Goal: Task Accomplishment & Management: Complete application form

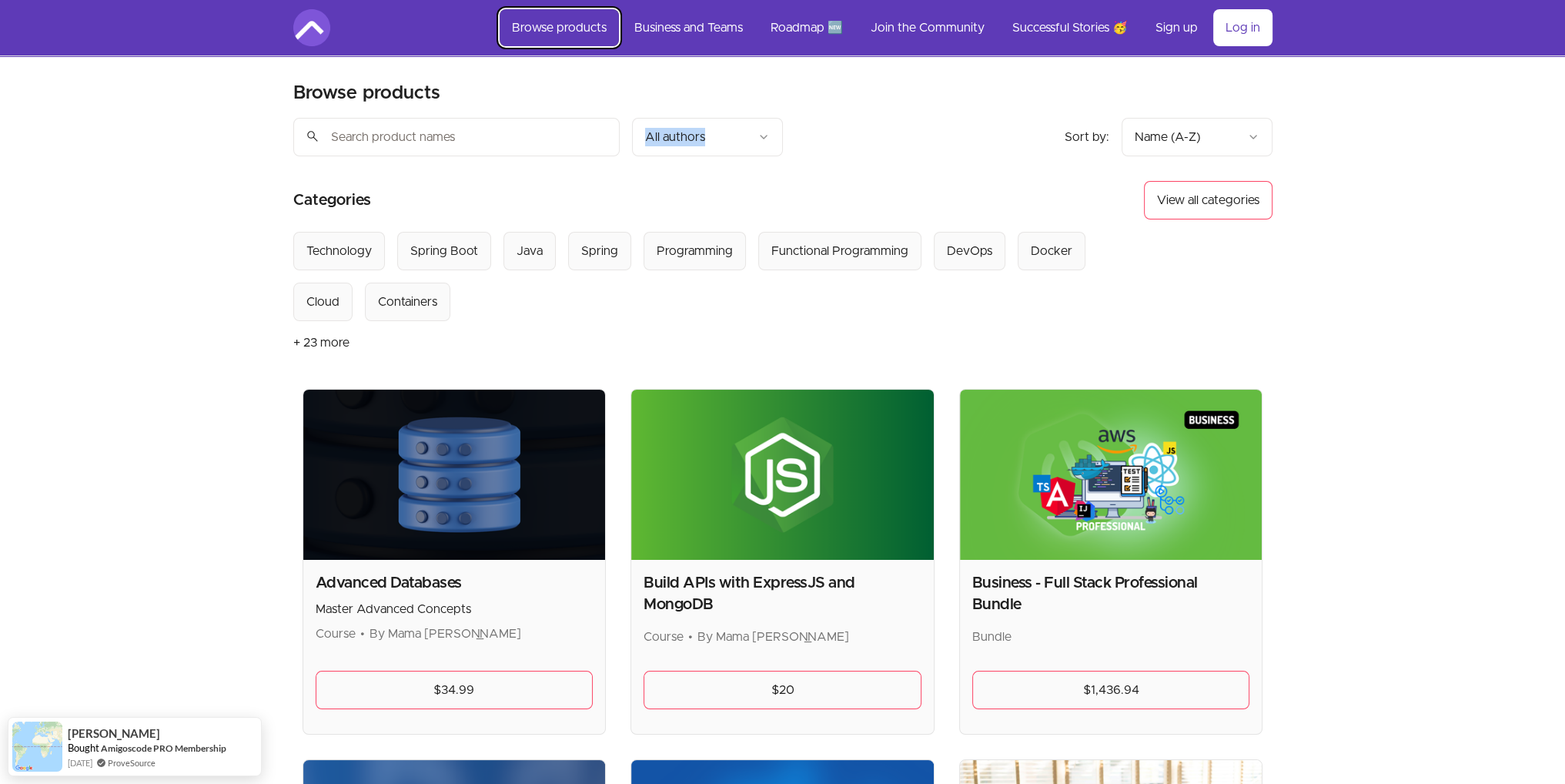
click at [536, 34] on link "Browse products" at bounding box center [559, 28] width 120 height 37
click at [301, 35] on img at bounding box center [312, 28] width 37 height 37
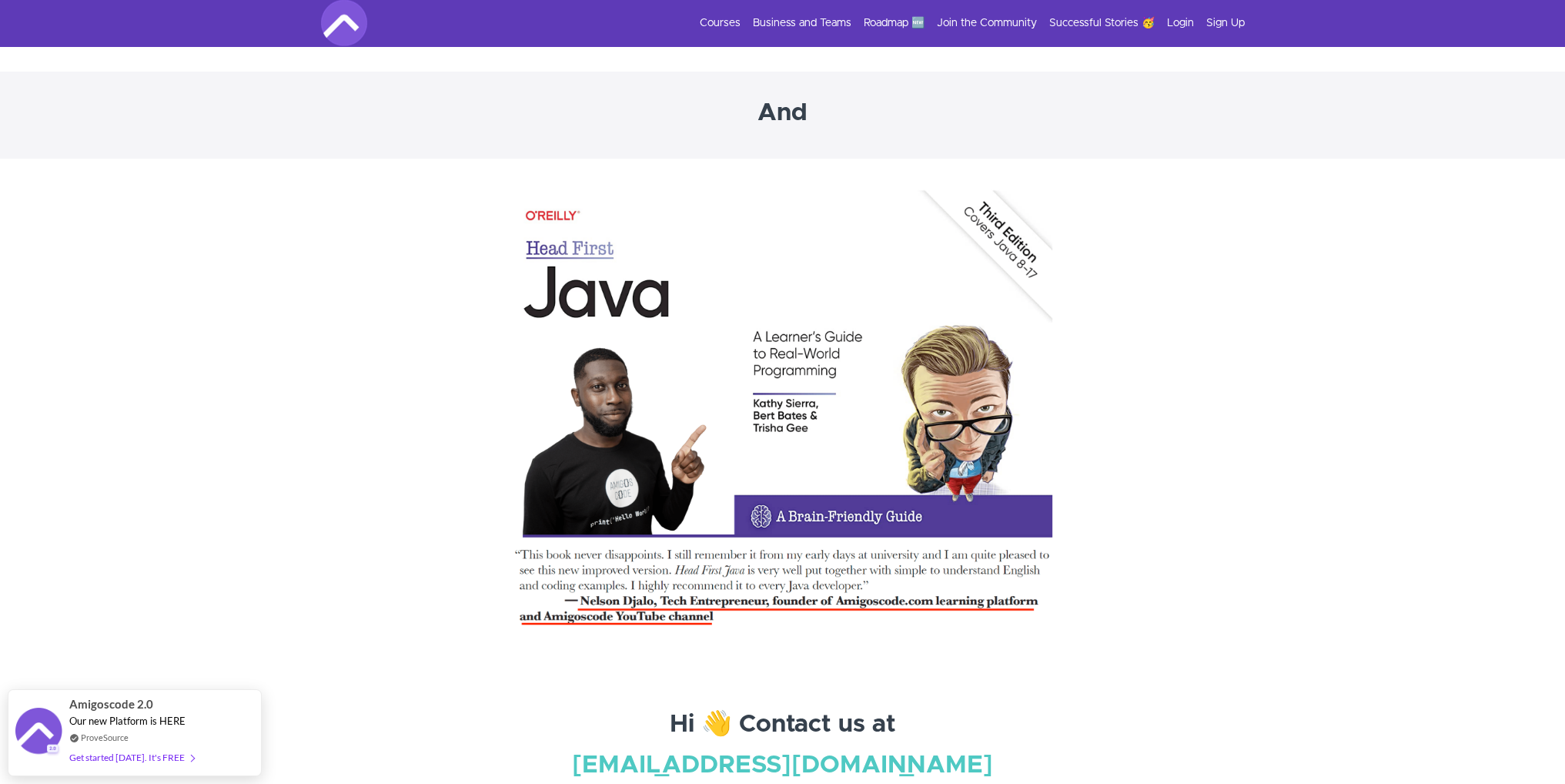
scroll to position [5451, 0]
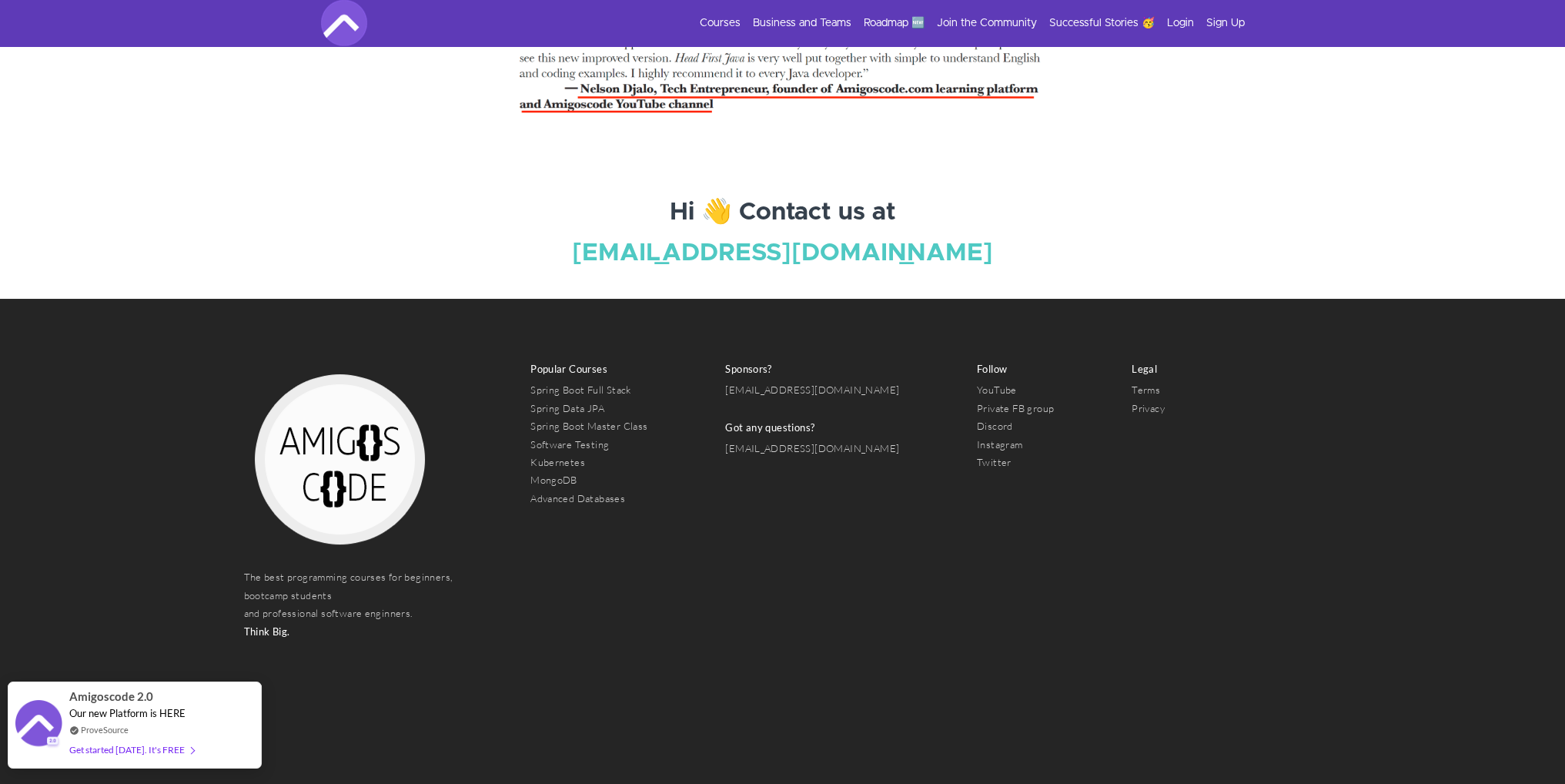
click at [179, 749] on div "Get started [DATE]. It's FREE" at bounding box center [131, 750] width 125 height 18
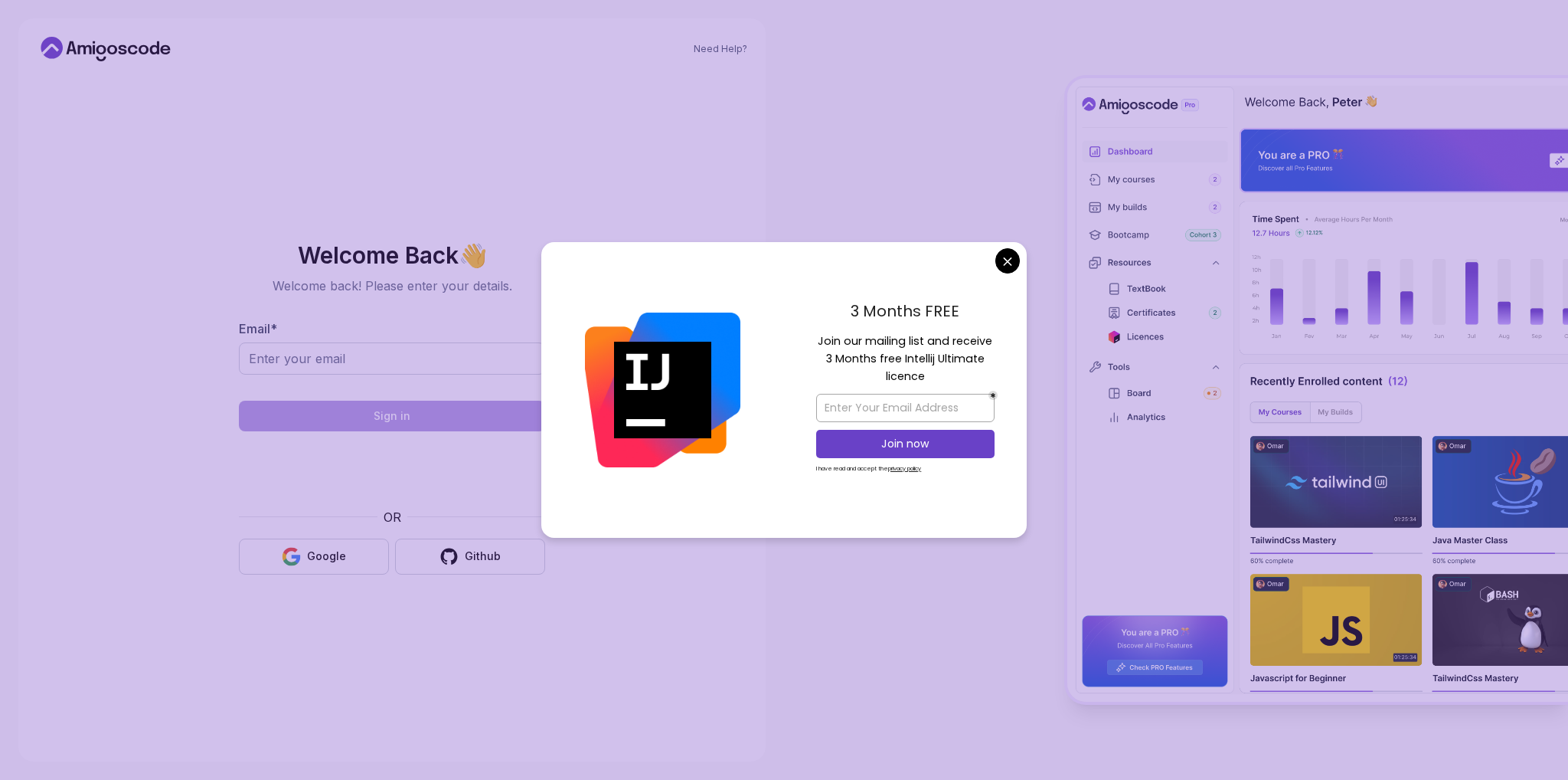
click at [1005, 264] on body "Need Help? Welcome Back 👋 Welcome back! Please enter your details. Email * Sign…" at bounding box center [784, 390] width 1568 height 780
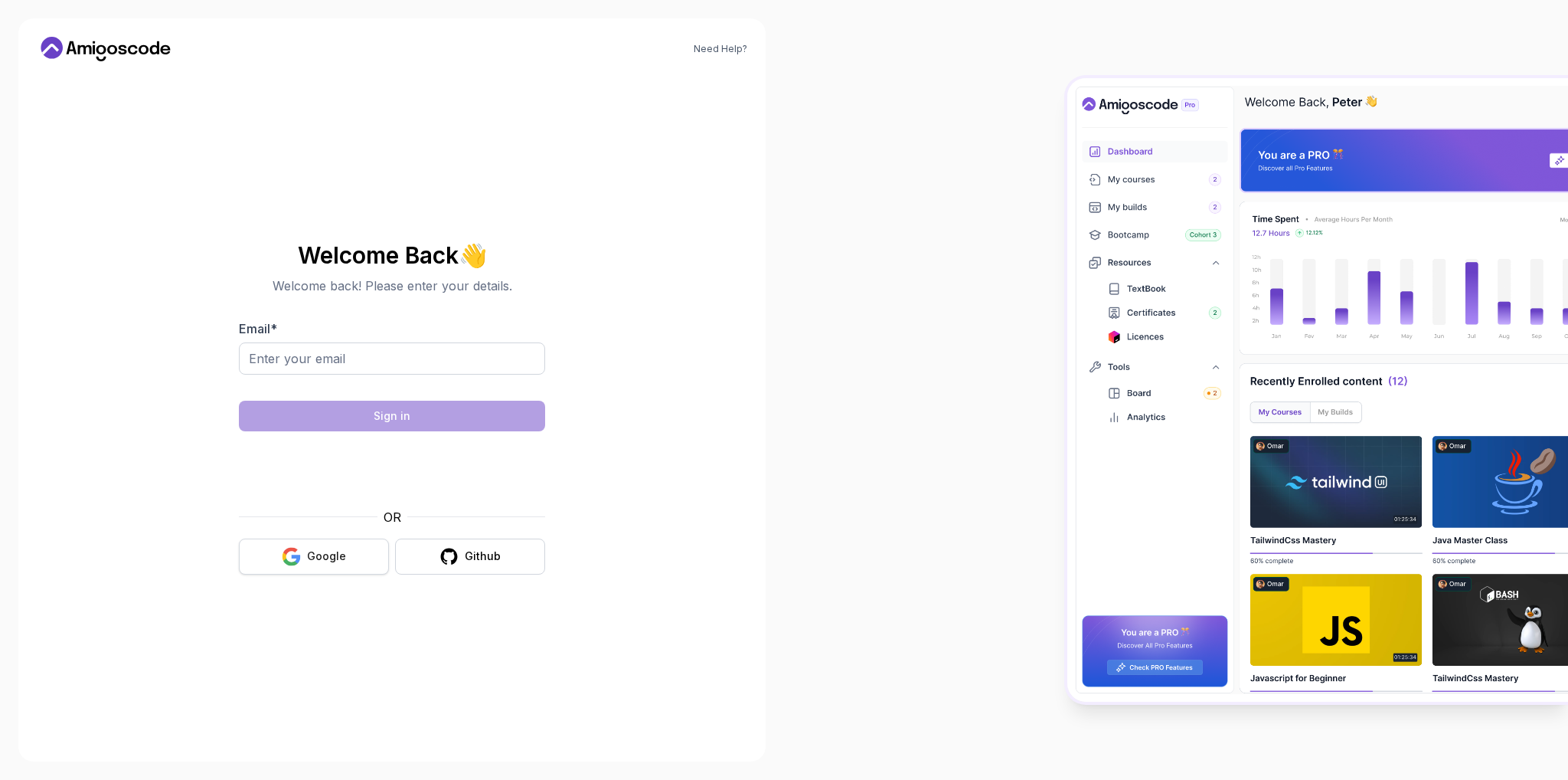
click at [337, 556] on div "Google" at bounding box center [326, 556] width 39 height 15
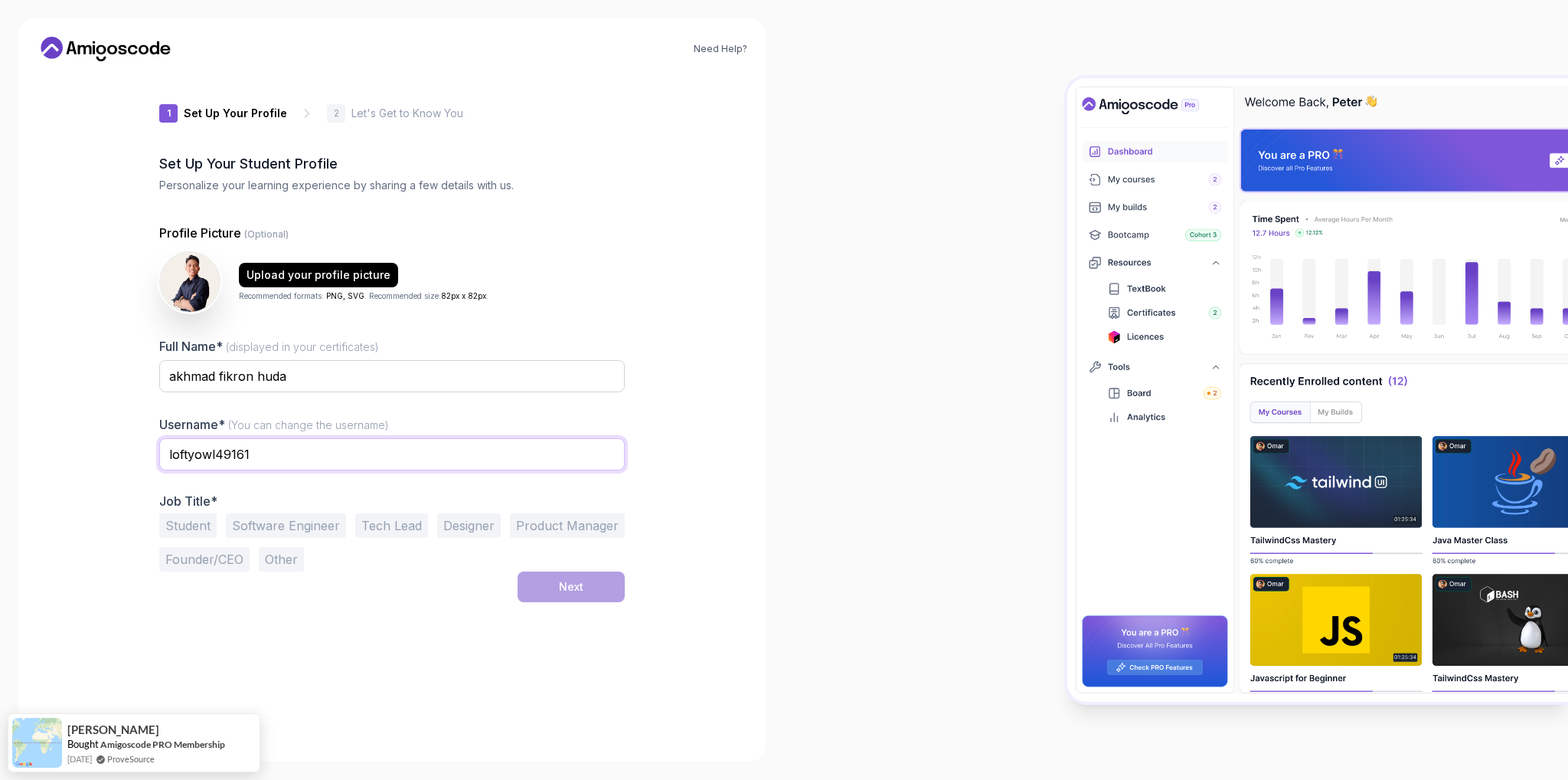
drag, startPoint x: 343, startPoint y: 458, endPoint x: 111, endPoint y: 461, distance: 232.0
click at [111, 461] on div "Need Help? 1 Set Up Your Profile 1 Set Up Your Profile 2 Let's Get to Know You …" at bounding box center [391, 389] width 747 height 743
type input "akhfih"
click at [649, 487] on div "Need Help? 1 Set Up Your Profile 1 Set Up Your Profile 2 Let's Get to Know You …" at bounding box center [391, 389] width 747 height 743
click at [332, 532] on button "Software Engineer" at bounding box center [286, 525] width 120 height 25
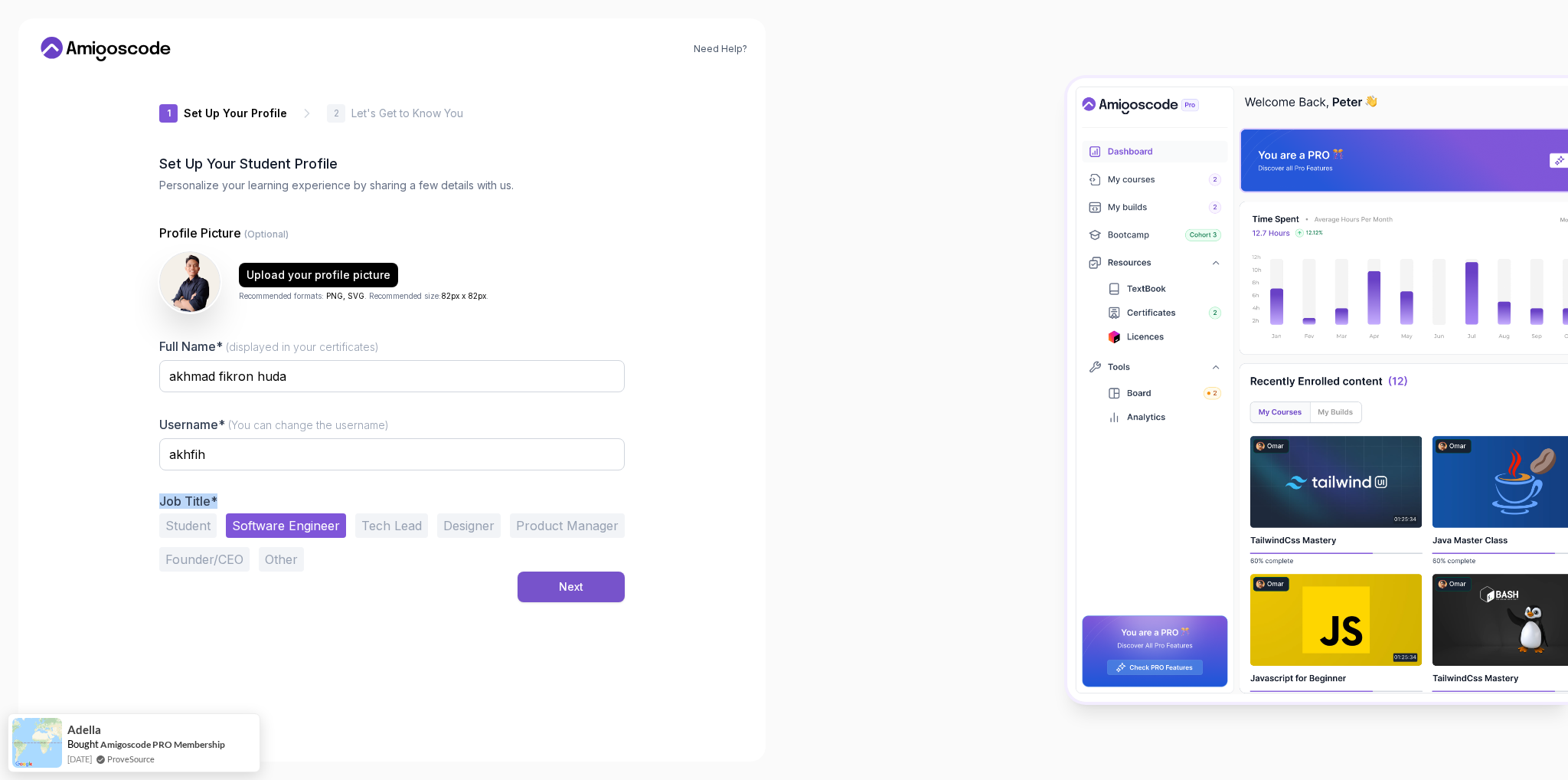
click at [560, 584] on div "Next" at bounding box center [570, 586] width 25 height 15
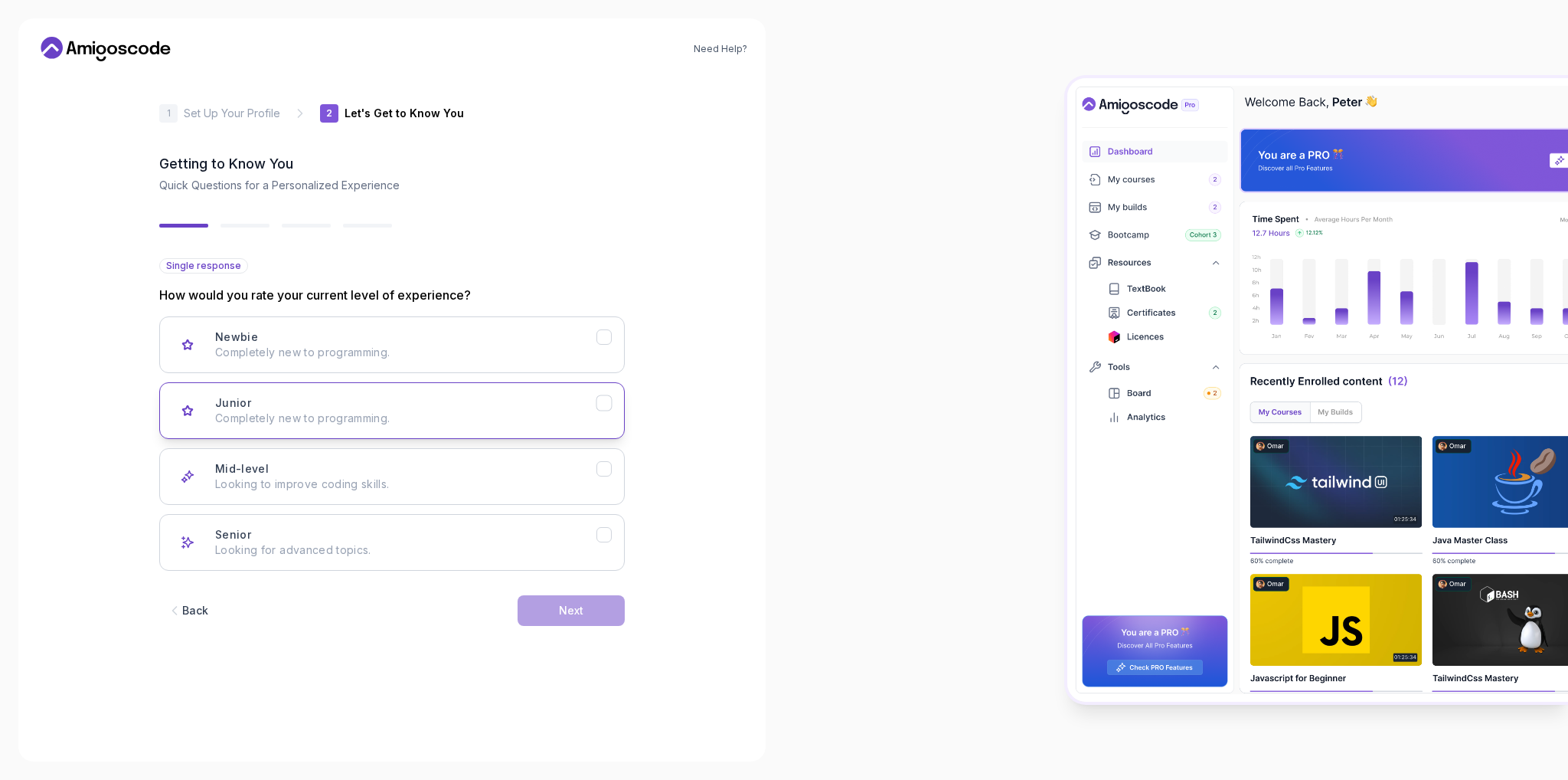
click at [468, 409] on div "Junior Completely new to programming." at bounding box center [406, 411] width 381 height 31
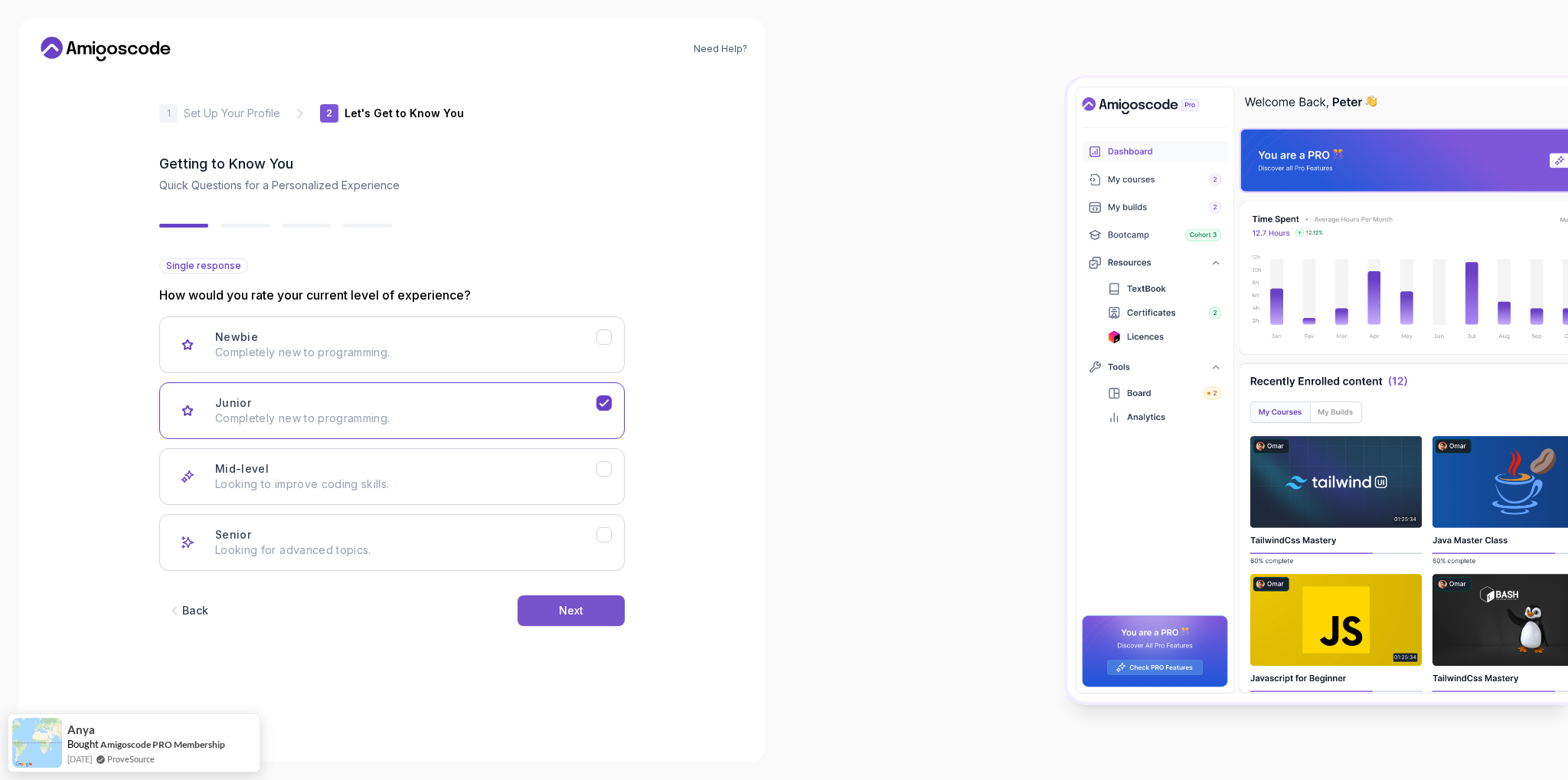
click at [570, 620] on button "Next" at bounding box center [570, 610] width 107 height 31
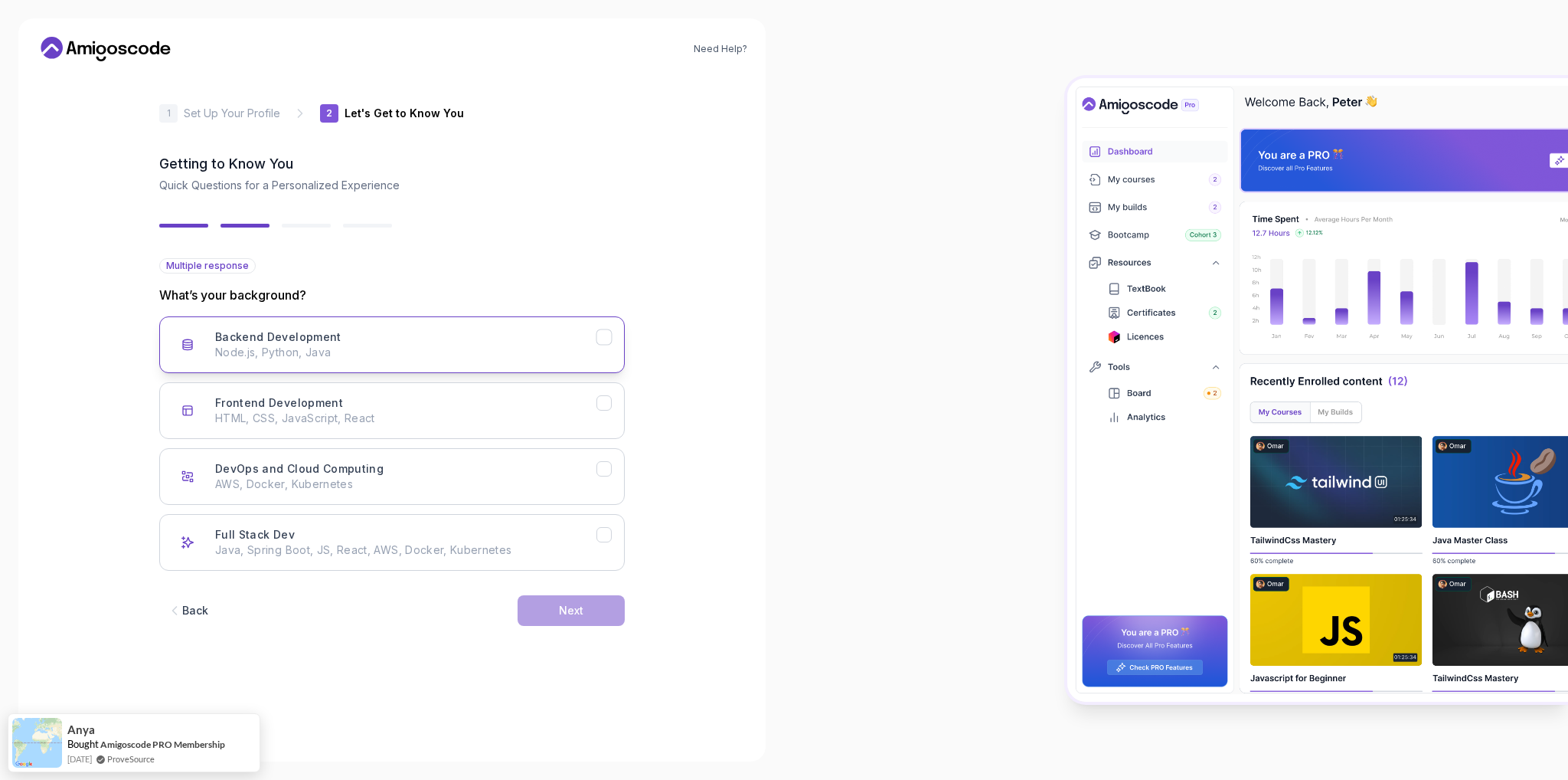
click at [464, 347] on p "Node.js, Python, Java" at bounding box center [406, 352] width 381 height 15
click at [487, 401] on div "Frontend Development HTML, CSS, JavaScript, React" at bounding box center [406, 411] width 381 height 31
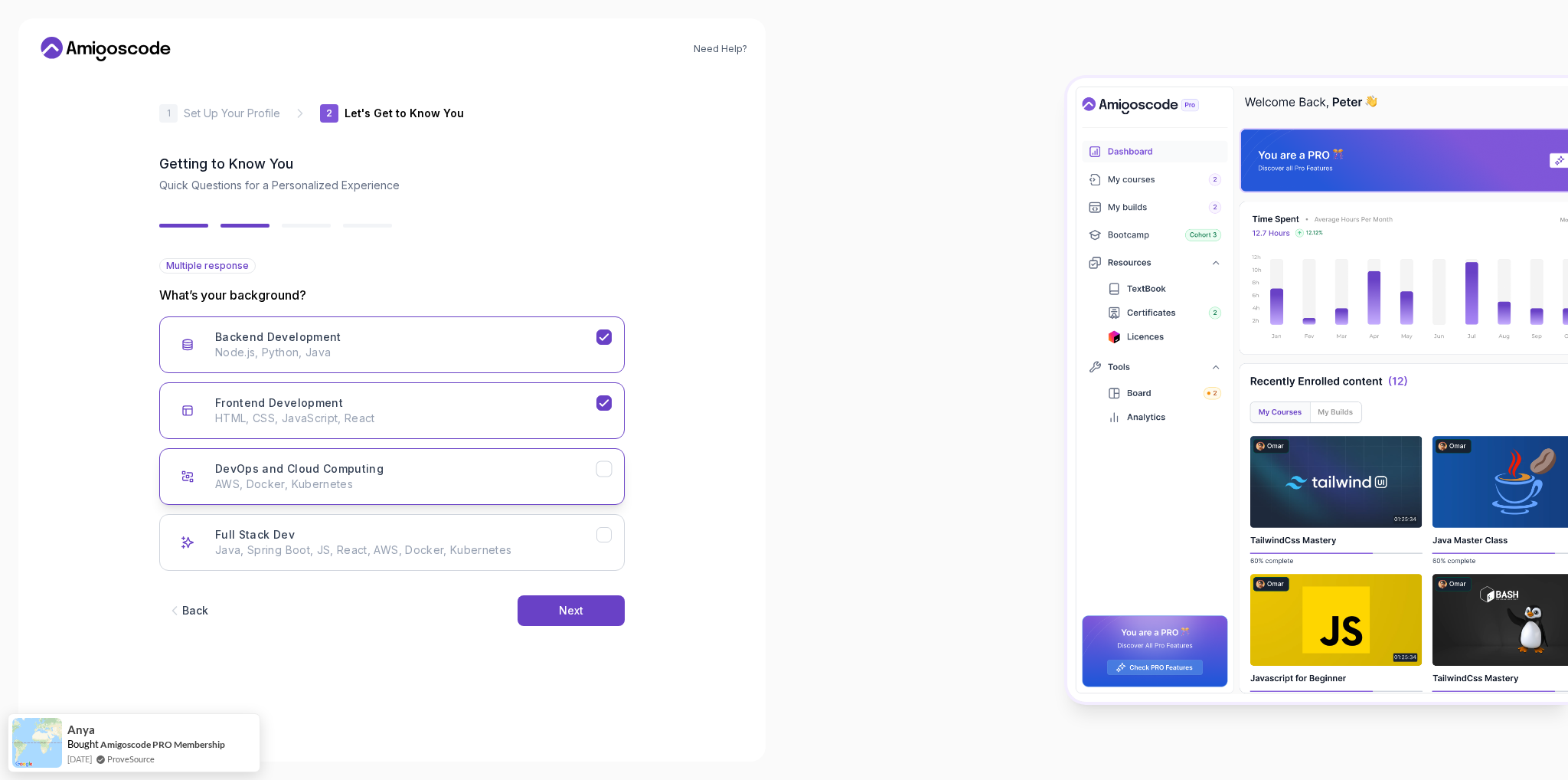
click at [492, 464] on div "DevOps and Cloud Computing AWS, Docker, Kubernetes" at bounding box center [406, 476] width 381 height 31
click at [508, 516] on button "Full Stack Dev Java, Spring Boot, JS, React, AWS, Docker, Kubernetes" at bounding box center [391, 542] width 465 height 57
click at [560, 601] on button "Next" at bounding box center [570, 610] width 107 height 31
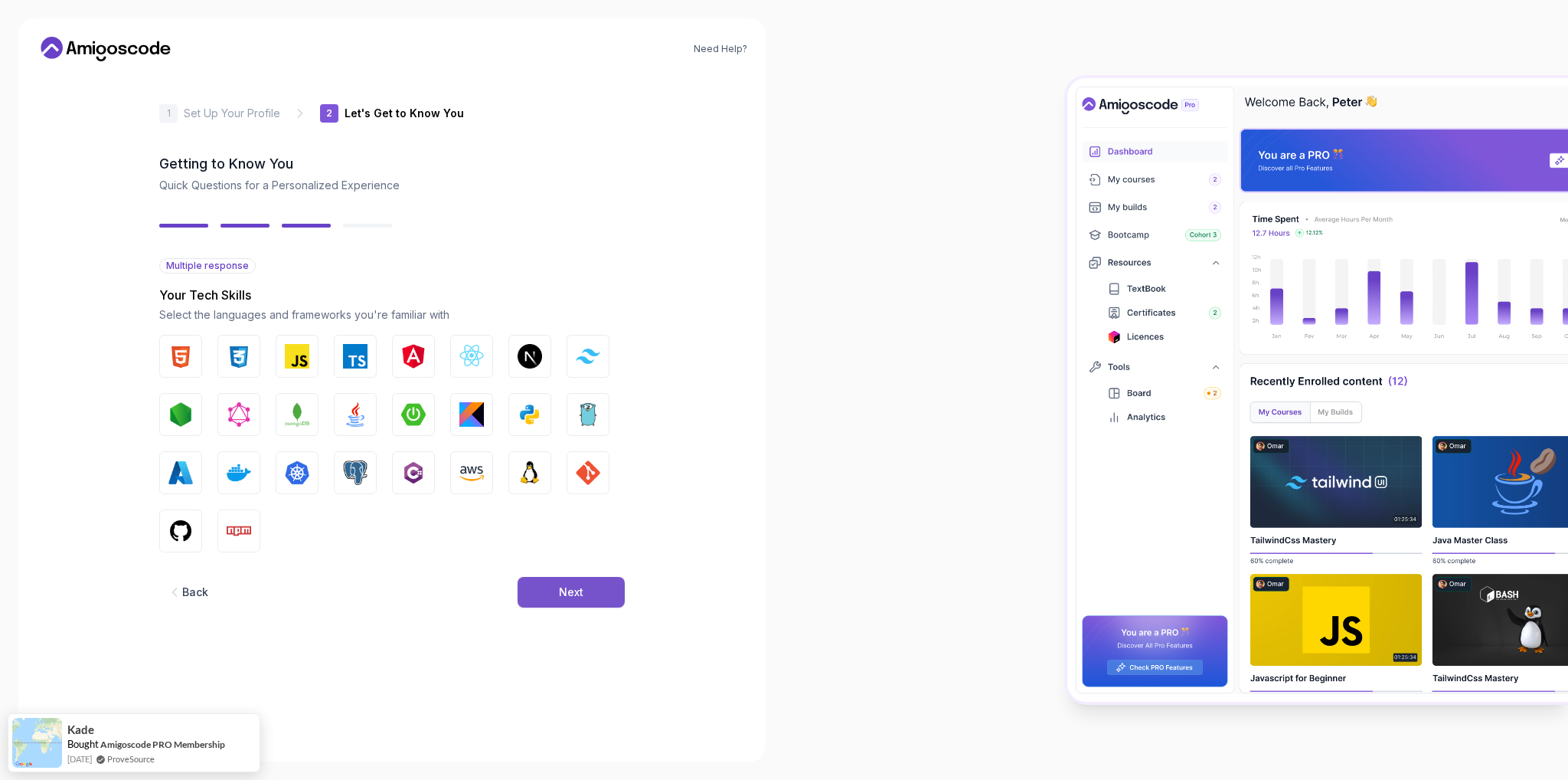
click at [563, 590] on div "Next" at bounding box center [570, 591] width 25 height 15
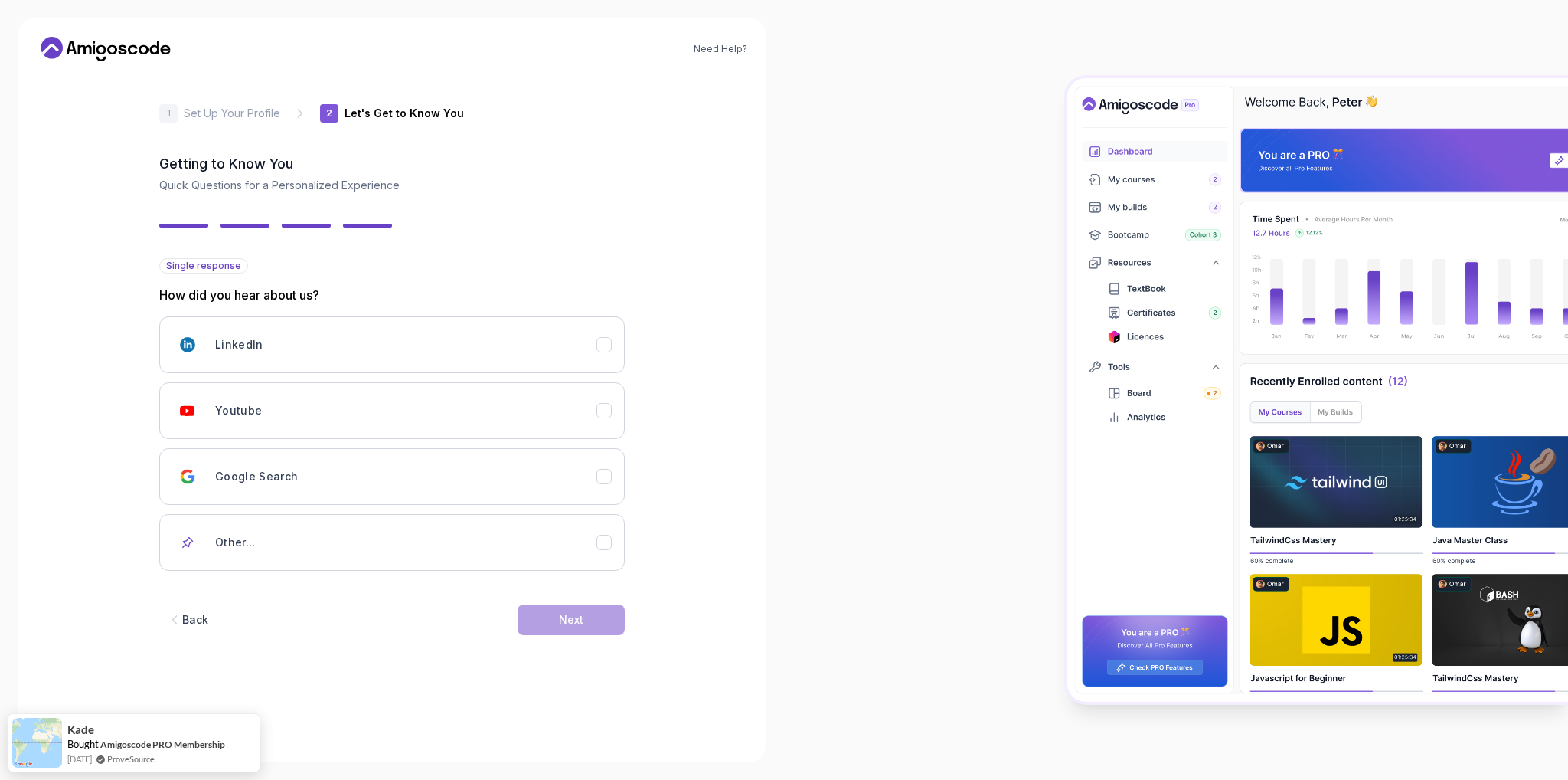
click at [563, 589] on div "Back Next" at bounding box center [391, 619] width 465 height 79
click at [552, 560] on button "Other..." at bounding box center [391, 542] width 465 height 57
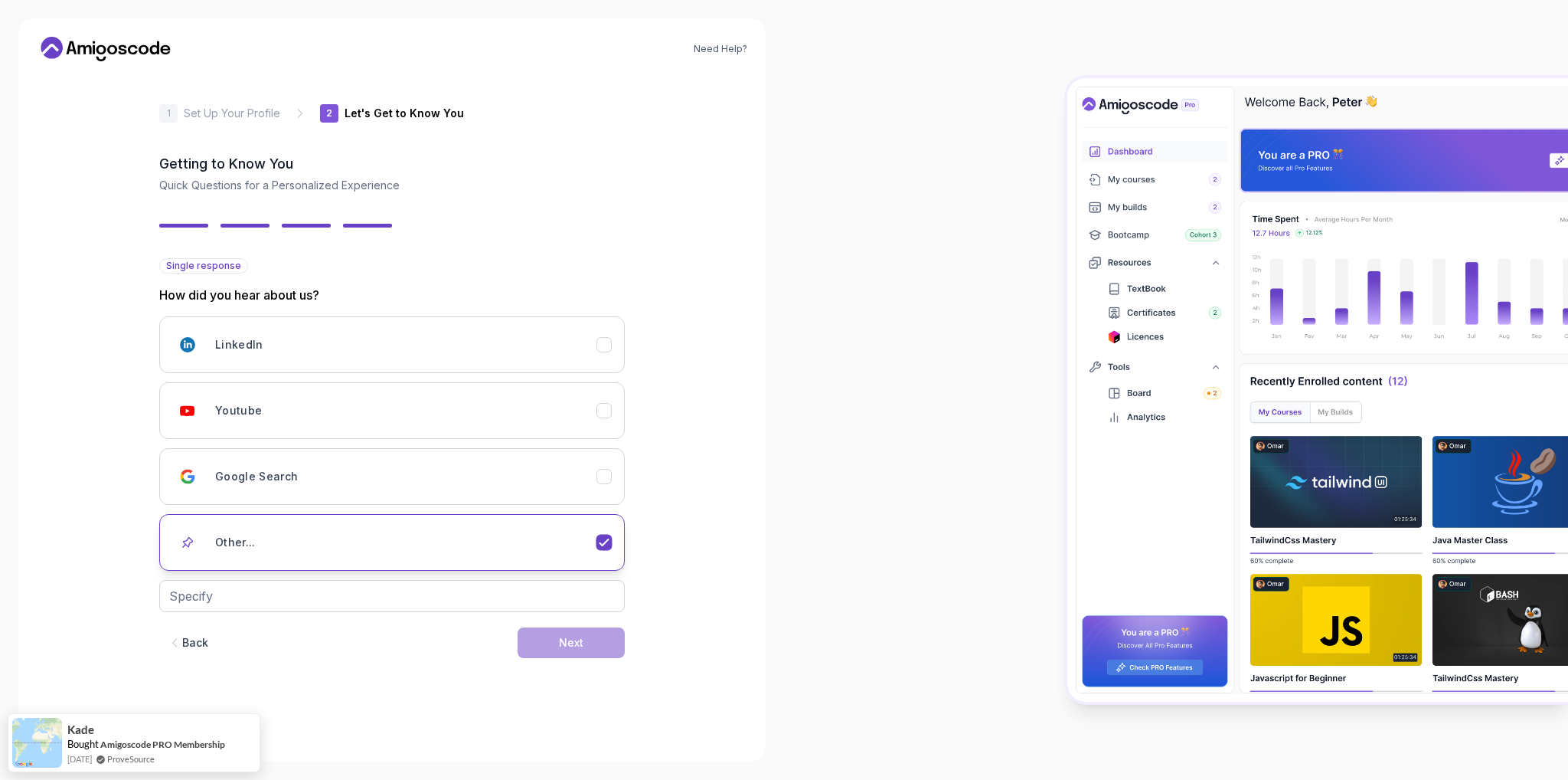
click at [581, 556] on button "Other..." at bounding box center [391, 542] width 465 height 57
click at [606, 540] on icon "Other..." at bounding box center [605, 542] width 14 height 14
click at [606, 540] on icon "Other..." at bounding box center [604, 542] width 9 height 6
click at [577, 545] on div "Other..." at bounding box center [406, 542] width 381 height 31
click at [593, 540] on div "Other..." at bounding box center [406, 542] width 381 height 31
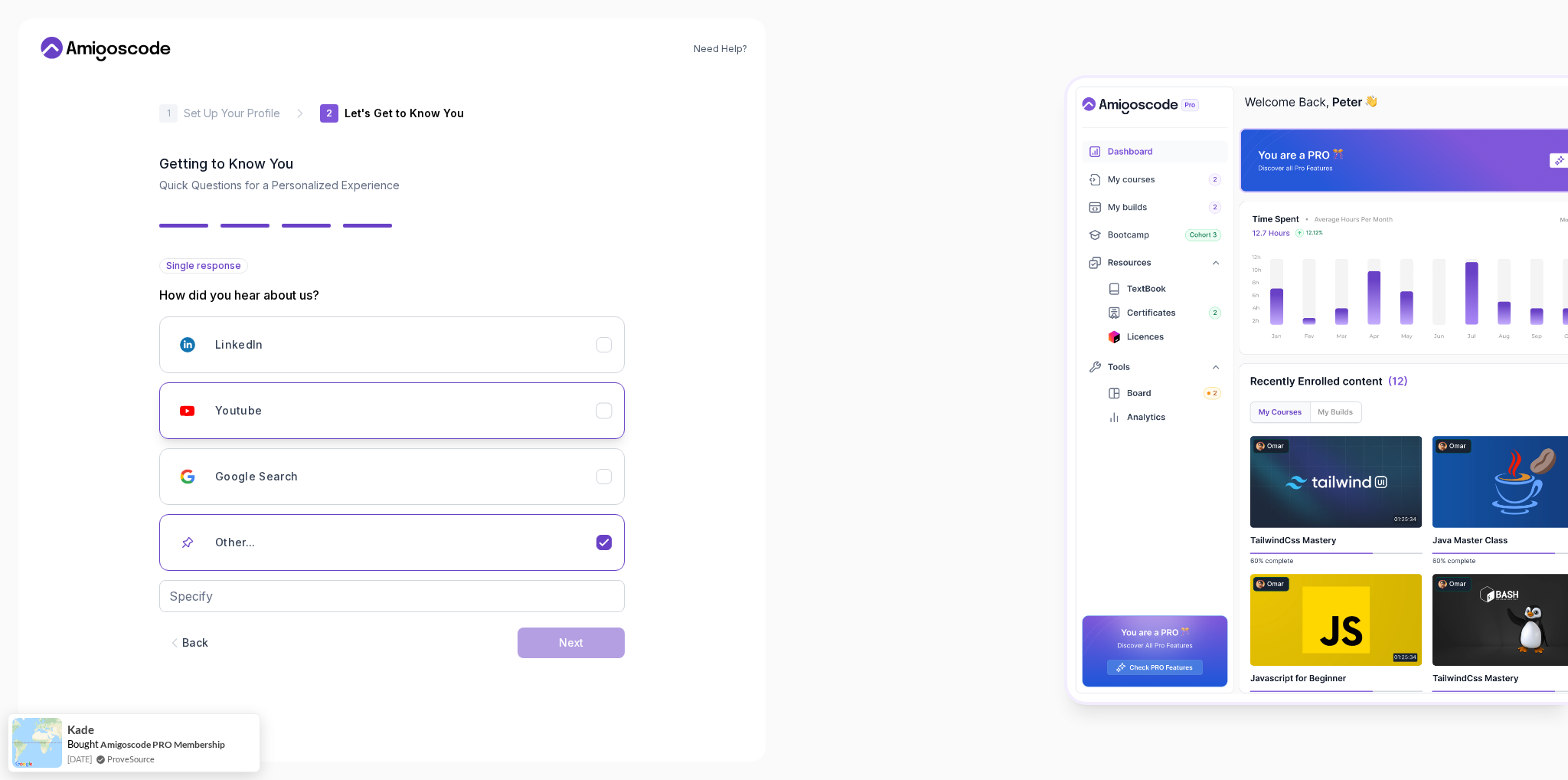
click at [526, 437] on button "Youtube" at bounding box center [391, 411] width 465 height 57
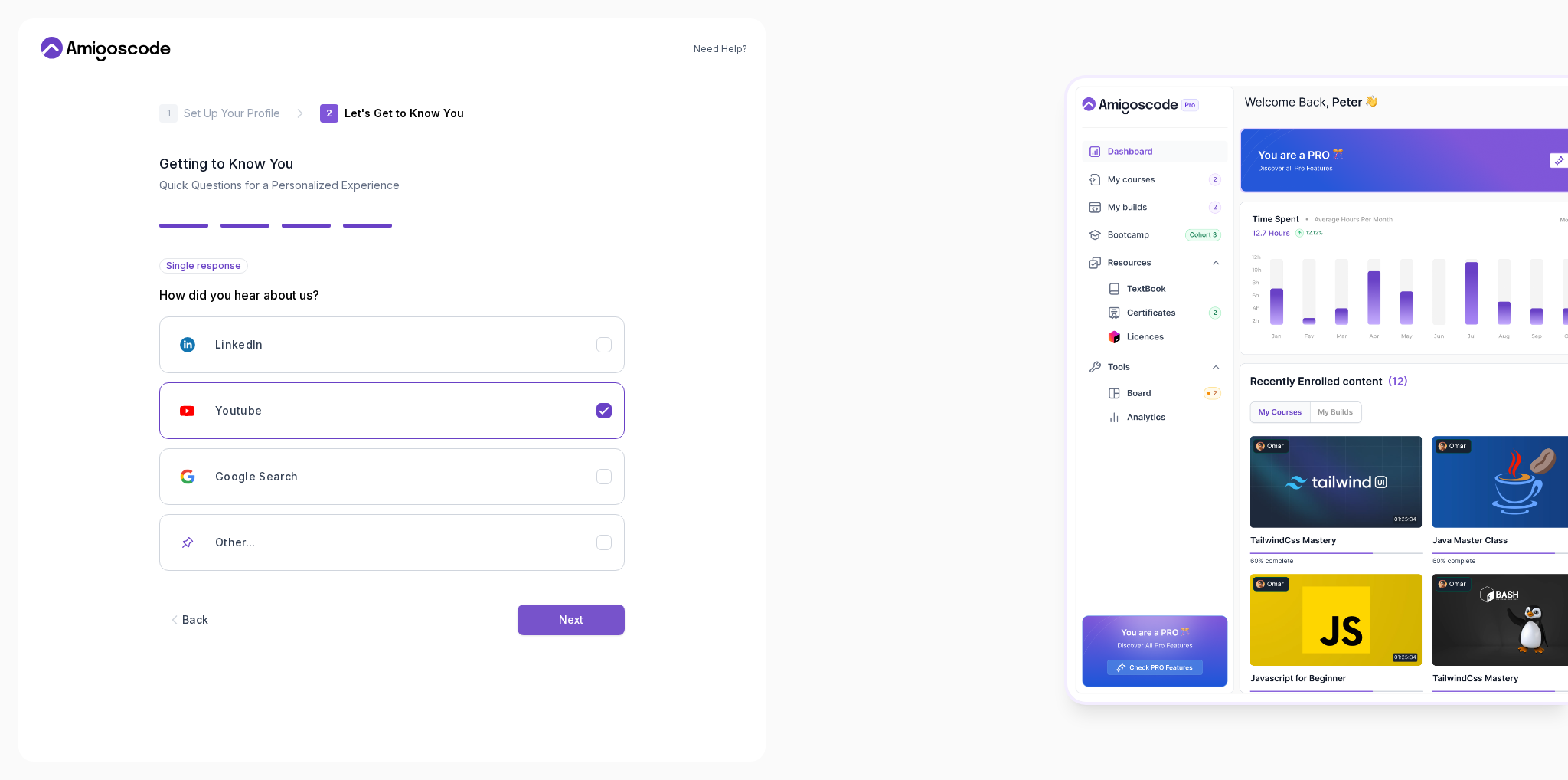
click at [578, 614] on div "Next" at bounding box center [570, 619] width 25 height 15
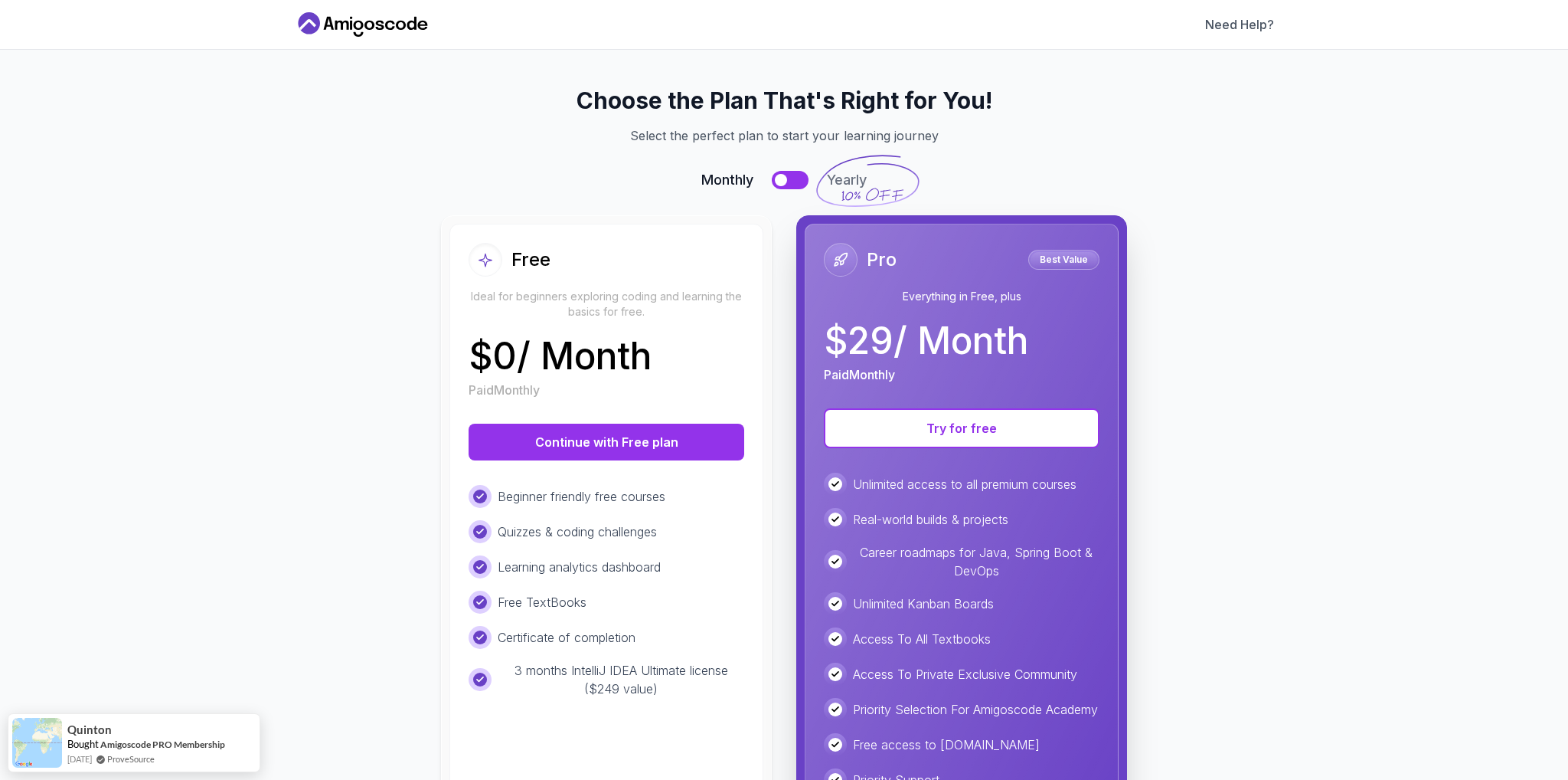
click at [778, 177] on div at bounding box center [780, 179] width 12 height 12
click at [779, 178] on button at bounding box center [790, 179] width 36 height 18
click at [1072, 258] on p "Best Value" at bounding box center [1064, 259] width 67 height 15
